Goal: Information Seeking & Learning: Learn about a topic

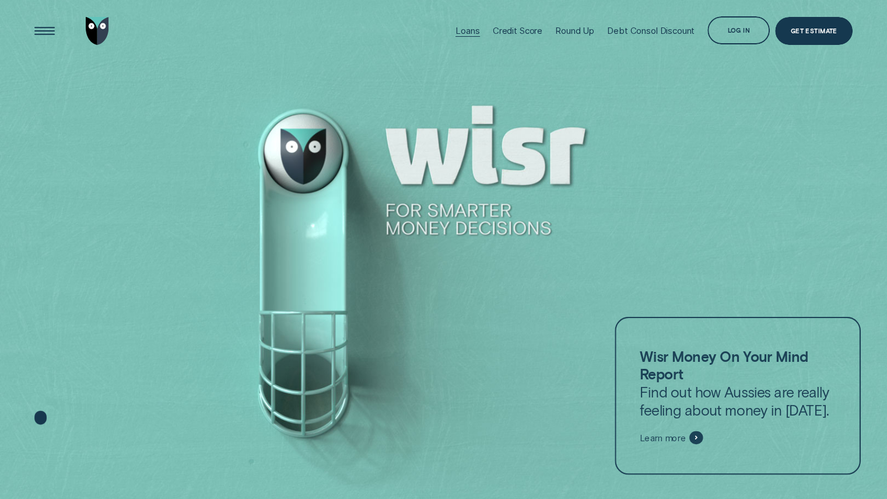
click at [468, 28] on div "Loans" at bounding box center [468, 30] width 24 height 11
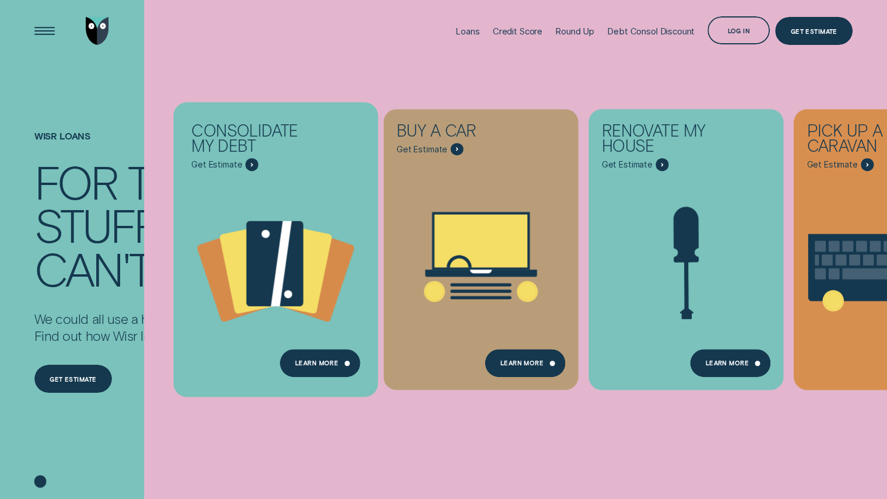
scroll to position [334, 0]
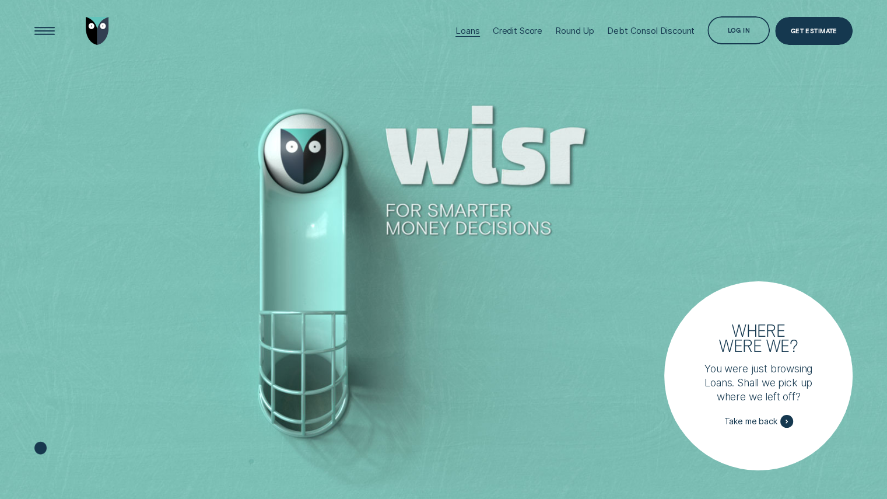
click at [471, 38] on div "Loans" at bounding box center [468, 31] width 24 height 62
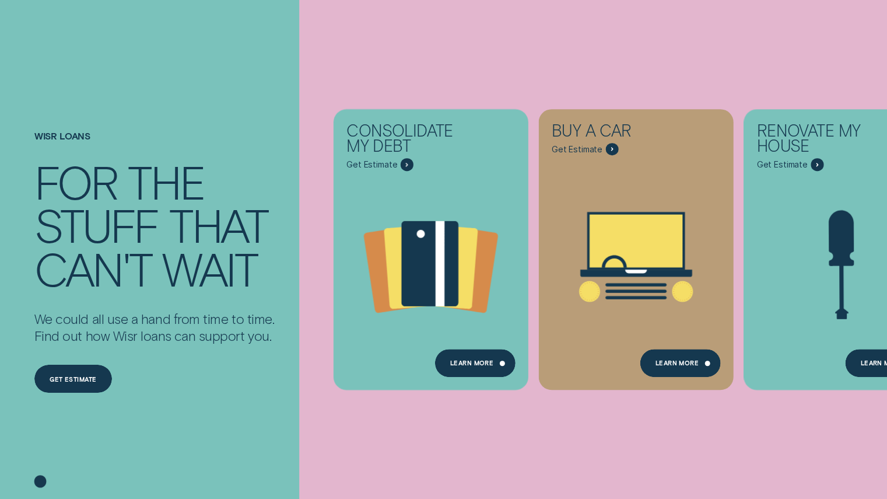
scroll to position [56, 0]
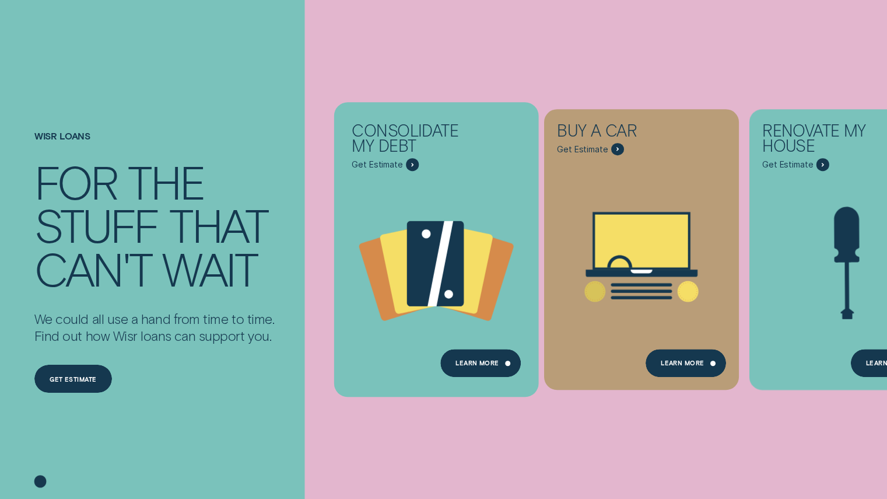
click at [442, 272] on icon "Consolidate my debt - Learn more" at bounding box center [441, 263] width 26 height 85
